Goal: Information Seeking & Learning: Learn about a topic

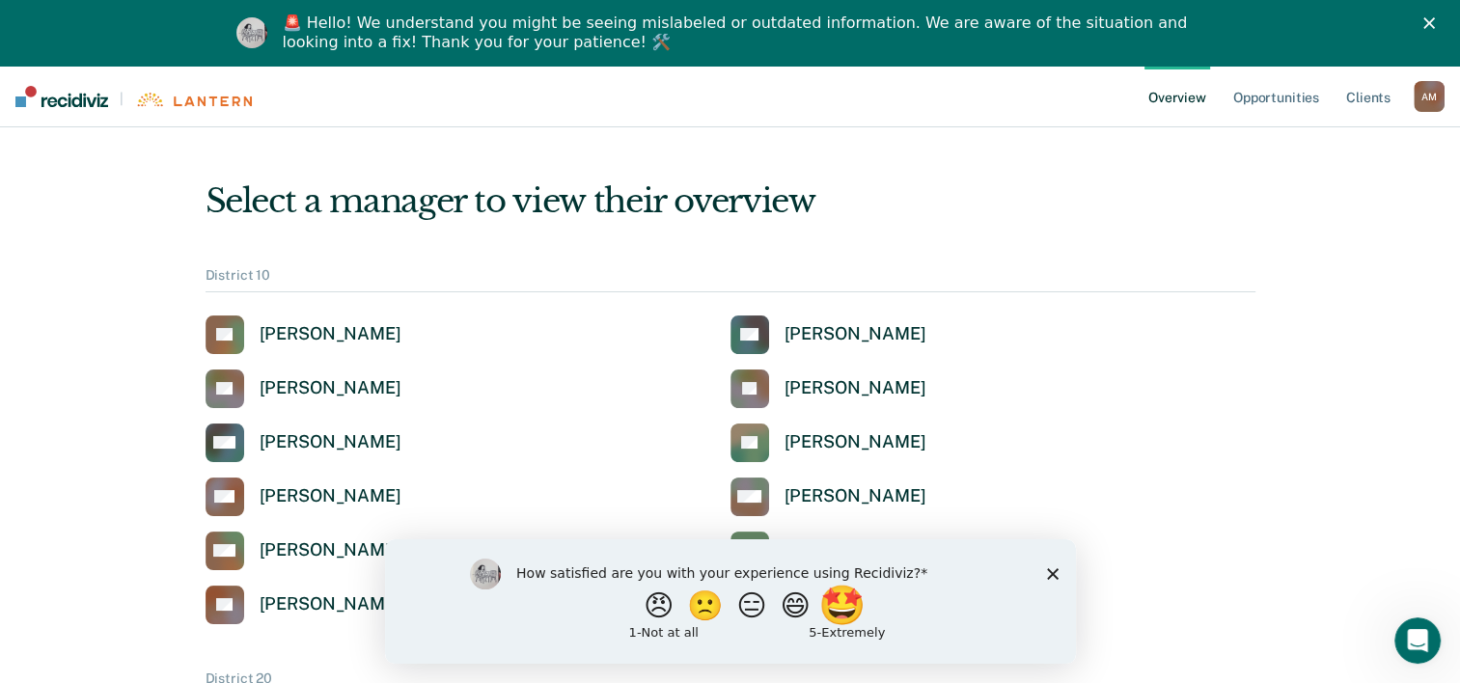
click at [857, 608] on button "🤩" at bounding box center [842, 605] width 52 height 39
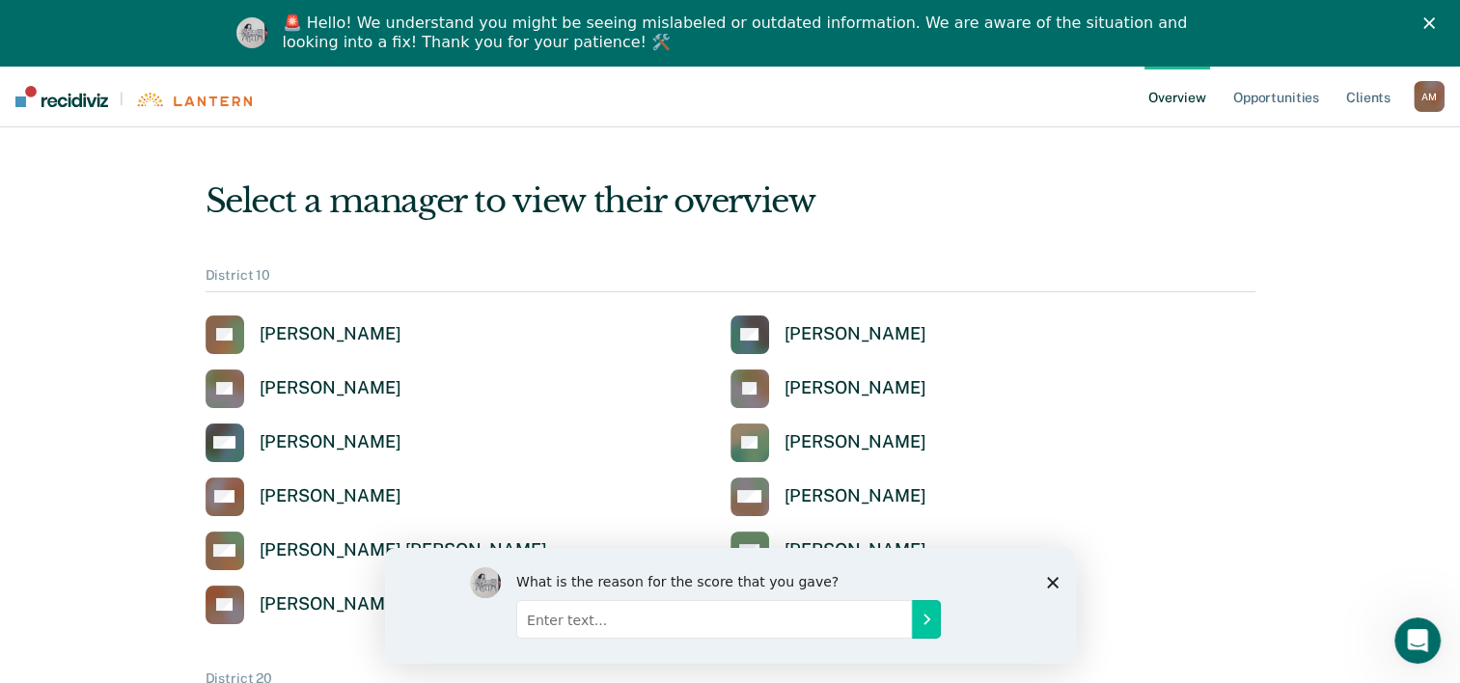
click at [1051, 576] on icon "Close survey" at bounding box center [1052, 582] width 12 height 12
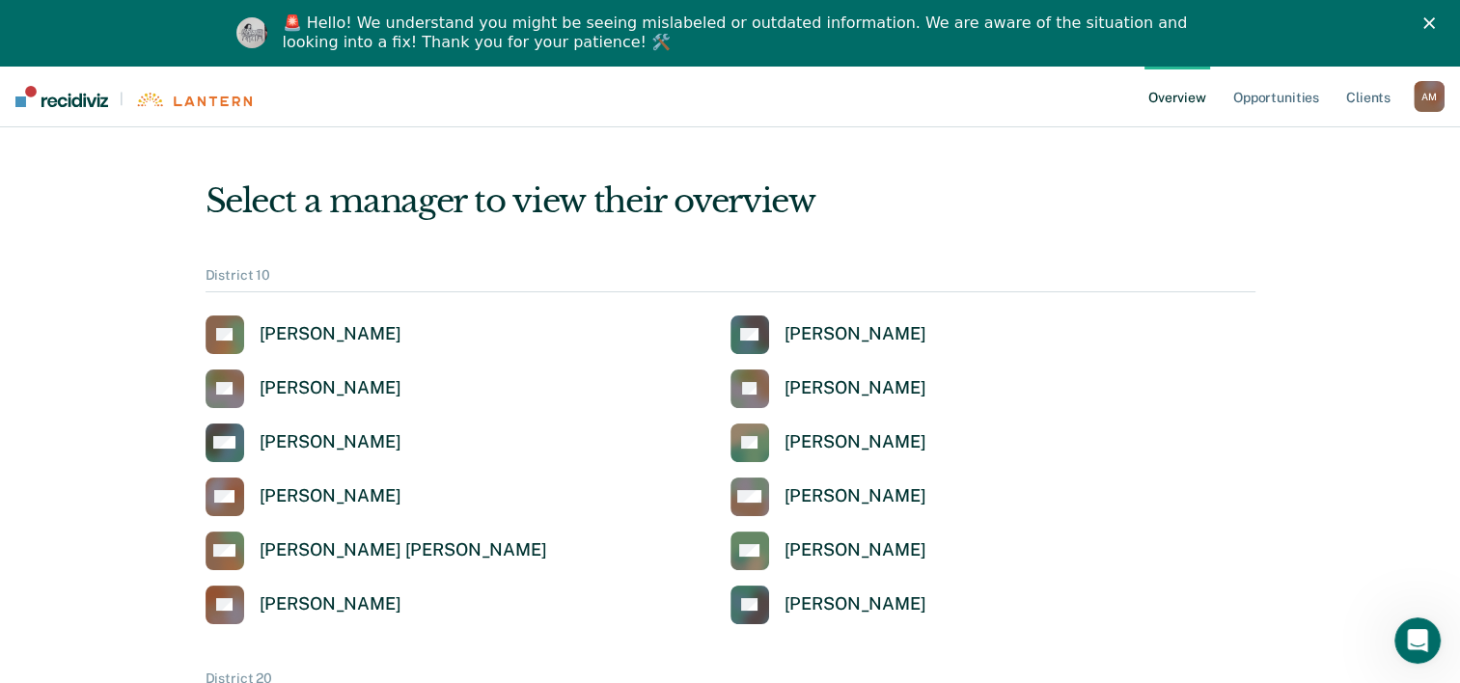
click at [1435, 24] on icon "Close" at bounding box center [1429, 23] width 12 height 12
